Goal: Information Seeking & Learning: Learn about a topic

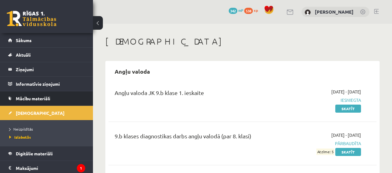
scroll to position [1406, 0]
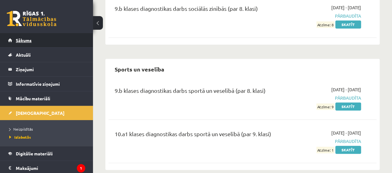
click at [54, 39] on link "Sākums" at bounding box center [46, 40] width 77 height 14
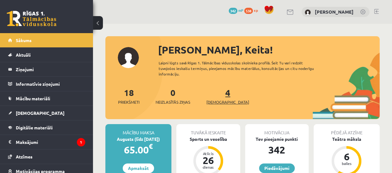
click at [218, 93] on link "4 Ieskaites" at bounding box center [228, 96] width 43 height 18
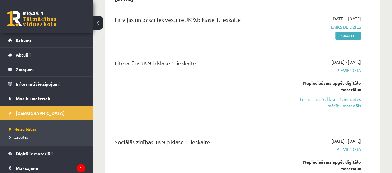
scroll to position [235, 0]
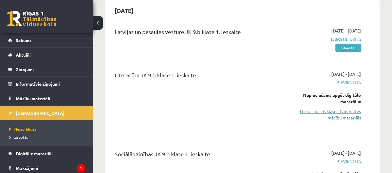
click at [331, 111] on link "Literatūras 9. klases 1. ieskaites mācību materiāls" at bounding box center [323, 114] width 76 height 13
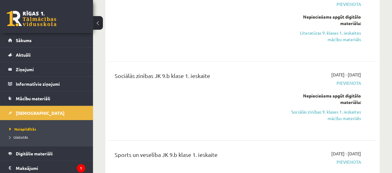
scroll to position [335, 0]
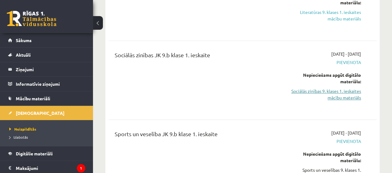
click at [347, 91] on link "Sociālās zinības 9. klases 1. ieskaites mācību materiāls" at bounding box center [323, 94] width 76 height 13
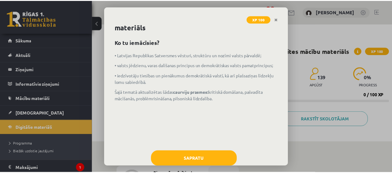
scroll to position [27, 0]
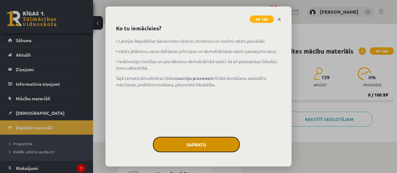
click at [187, 144] on button "Sapratu" at bounding box center [196, 145] width 87 height 16
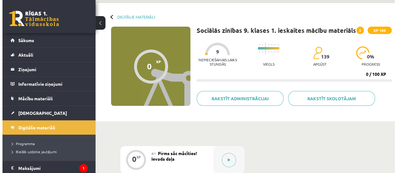
scroll to position [54, 0]
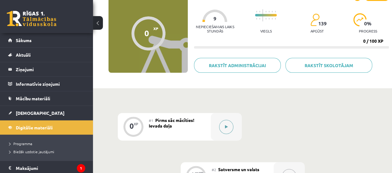
click at [228, 122] on button at bounding box center [226, 127] width 14 height 14
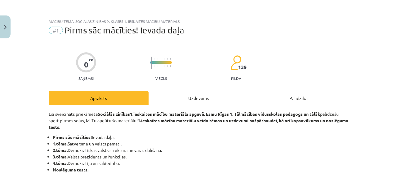
click at [205, 96] on div "Uzdevums" at bounding box center [199, 98] width 100 height 14
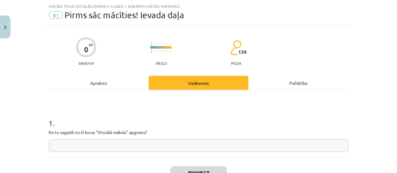
scroll to position [16, 0]
click at [165, 146] on input "text" at bounding box center [199, 145] width 300 height 13
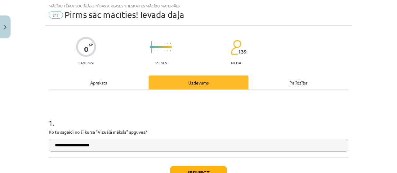
type input "**********"
click at [182, 171] on button "Iesniegt" at bounding box center [198, 173] width 56 height 14
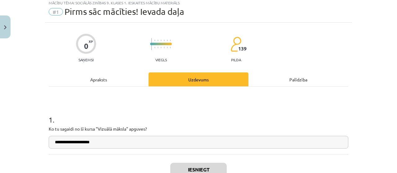
scroll to position [62, 0]
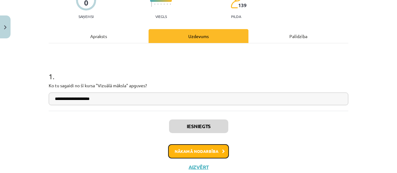
click at [214, 154] on button "Nākamā nodarbība" at bounding box center [198, 152] width 61 height 14
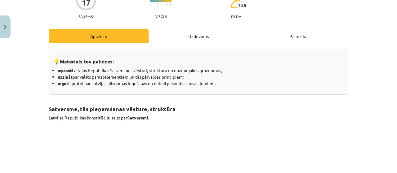
scroll to position [16, 0]
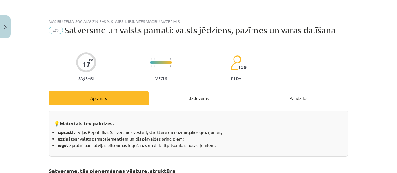
scroll to position [16, 0]
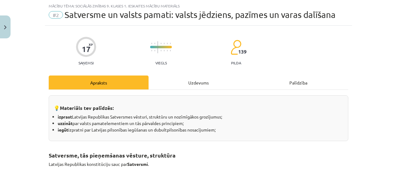
click at [171, 85] on div "Uzdevums" at bounding box center [199, 83] width 100 height 14
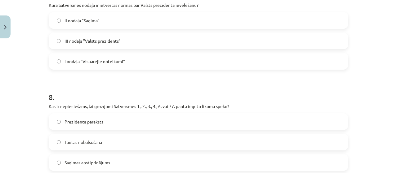
scroll to position [821, 0]
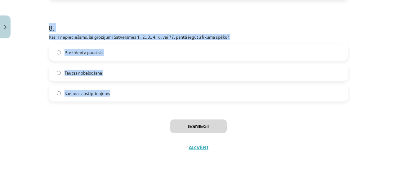
drag, startPoint x: 44, startPoint y: 29, endPoint x: 122, endPoint y: 102, distance: 106.2
copy form "2 . Lore ipsu Dolorsit Ametconse adipisc elits doeiusmo temporincidi? 4920. utl…"
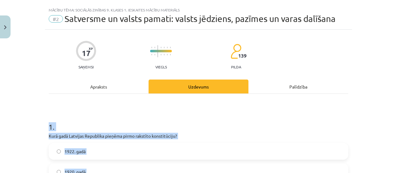
scroll to position [74, 0]
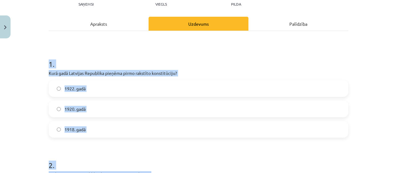
click at [232, 93] on label "1922. gadā" at bounding box center [198, 89] width 298 height 16
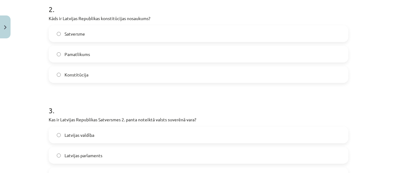
scroll to position [233, 0]
